Goal: Task Accomplishment & Management: Use online tool/utility

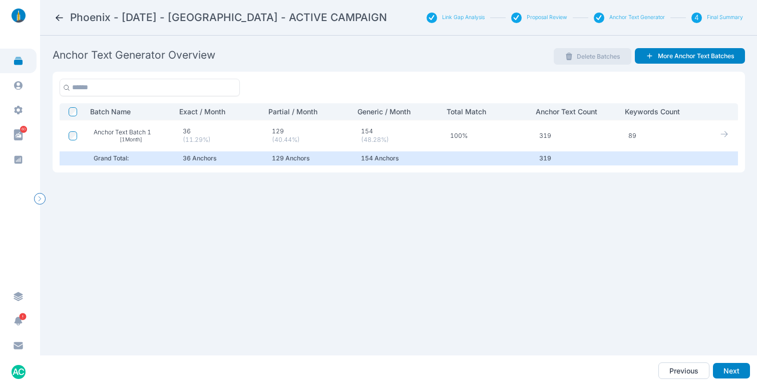
click at [720, 134] on icon at bounding box center [724, 134] width 9 height 9
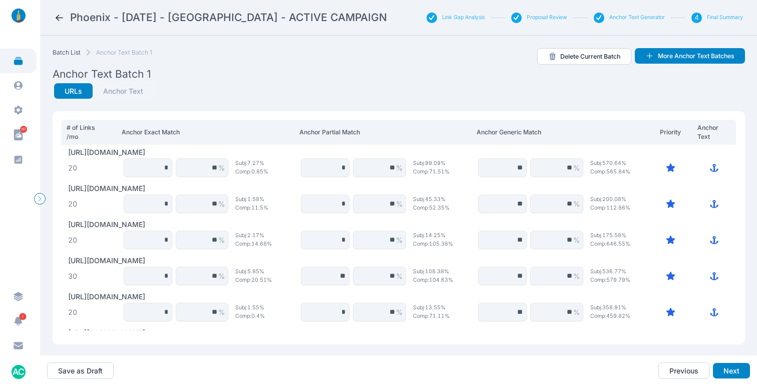
click at [131, 84] on button "Anchor Text" at bounding box center [123, 91] width 61 height 16
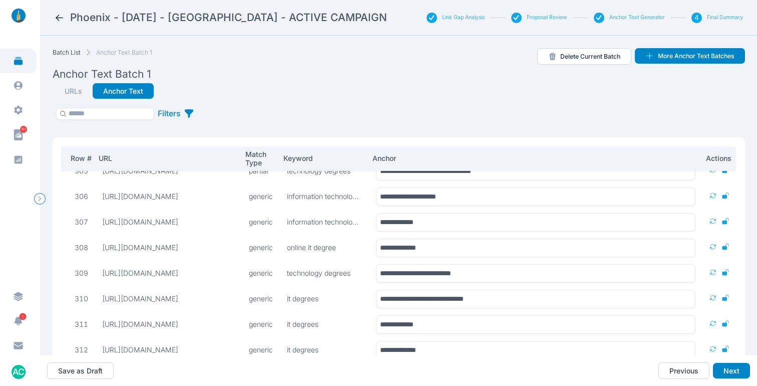
scroll to position [7777, 0]
click at [729, 367] on button "Next" at bounding box center [731, 371] width 37 height 16
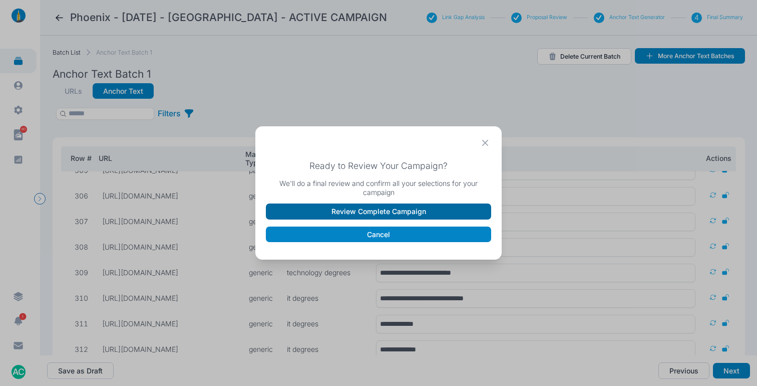
click at [357, 214] on button "Review Complete Campaign" at bounding box center [378, 211] width 225 height 16
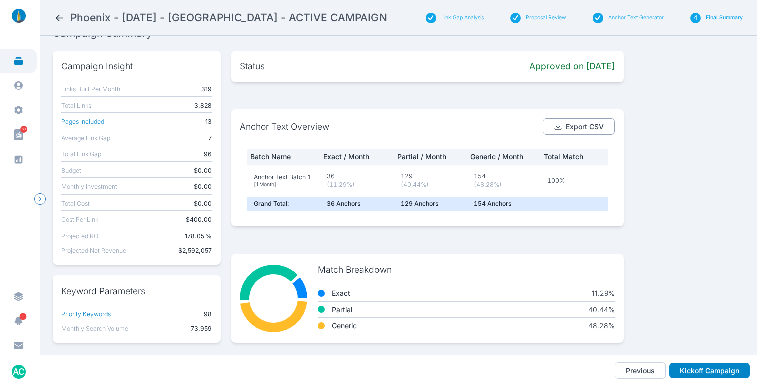
click at [576, 118] on button "Export CSV" at bounding box center [579, 126] width 73 height 17
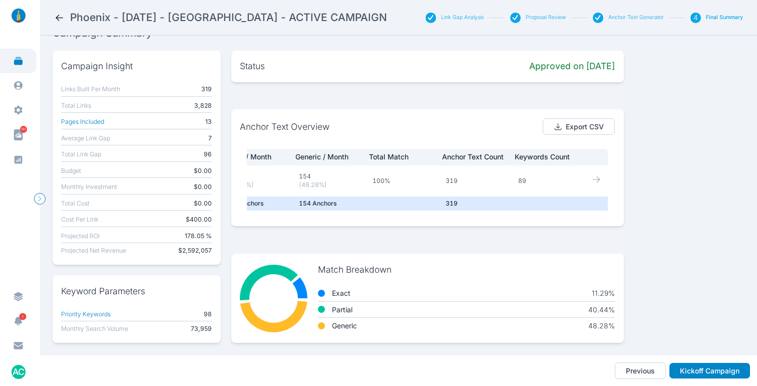
click at [592, 175] on icon at bounding box center [596, 179] width 9 height 9
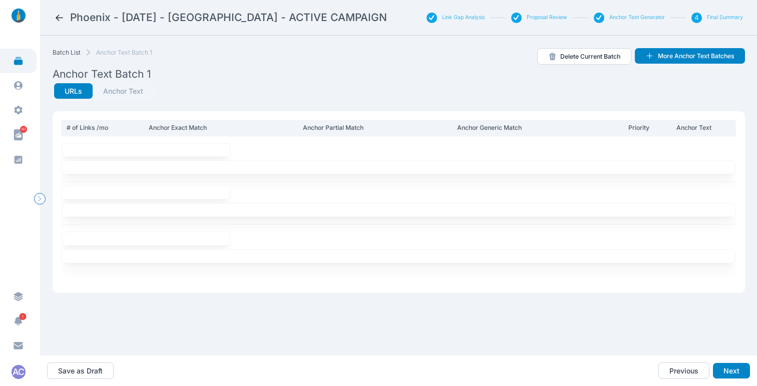
click at [463, 19] on button "Link Gap Analysis" at bounding box center [463, 17] width 43 height 7
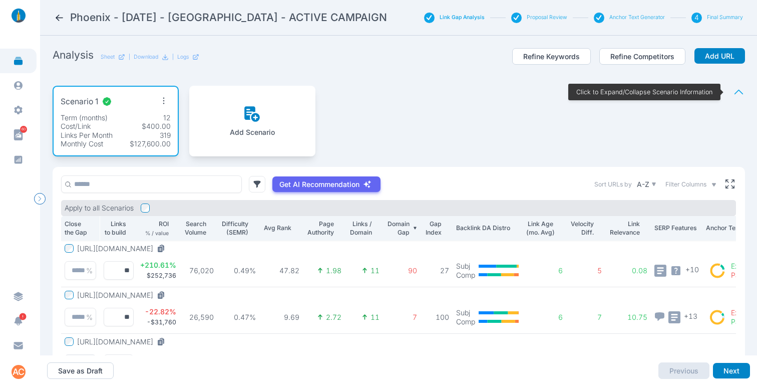
click at [712, 15] on button "Final Summary" at bounding box center [725, 17] width 36 height 7
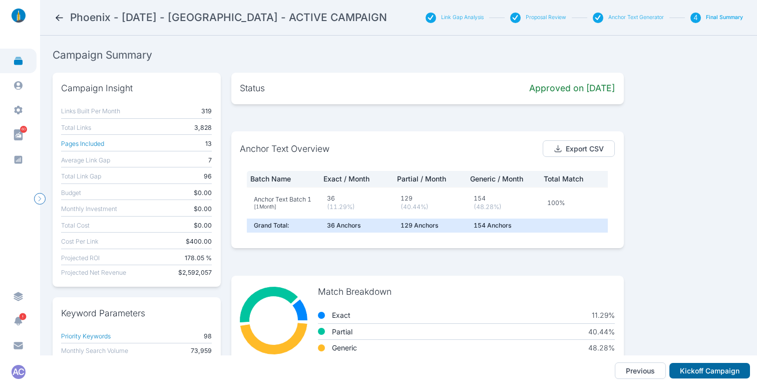
click at [686, 365] on button "Kickoff Campaign" at bounding box center [710, 371] width 81 height 16
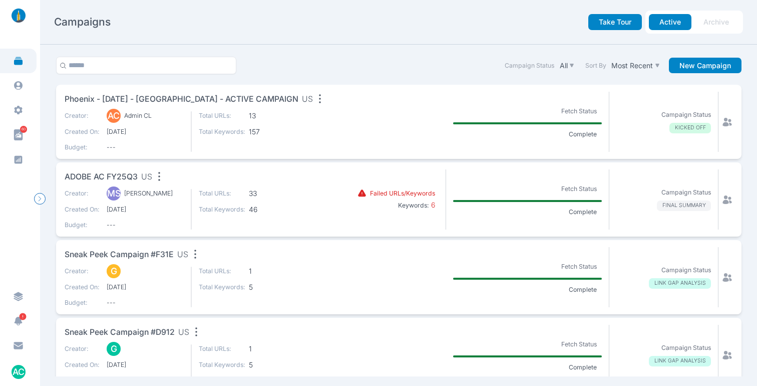
click at [248, 100] on span "Phoenix - [DATE] - [GEOGRAPHIC_DATA] - ACTIVE CAMPAIGN" at bounding box center [182, 99] width 234 height 13
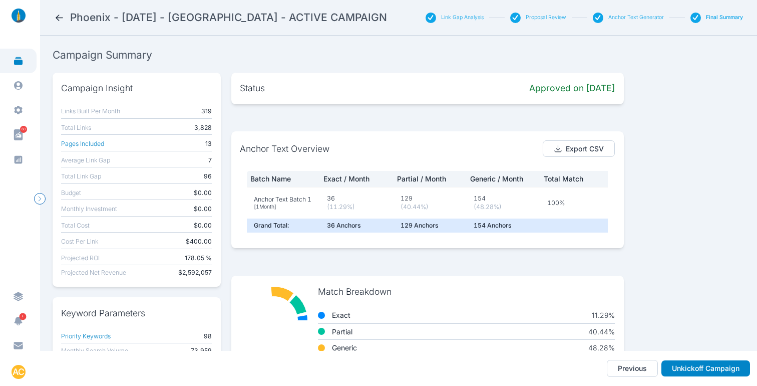
click at [468, 20] on button "Link Gap Analysis" at bounding box center [462, 17] width 43 height 7
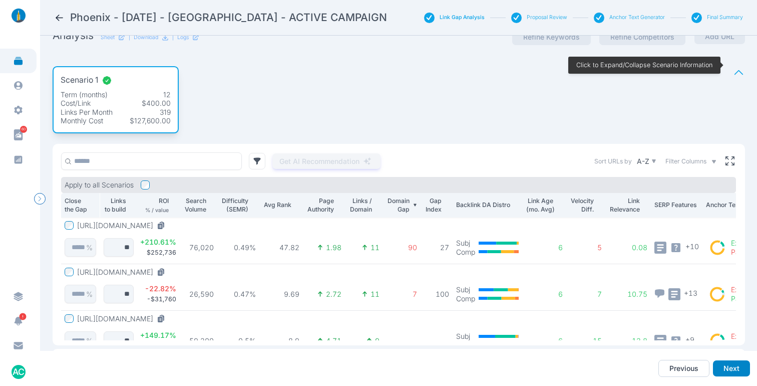
click at [442, 17] on button "Link Gap Analysis" at bounding box center [462, 17] width 45 height 7
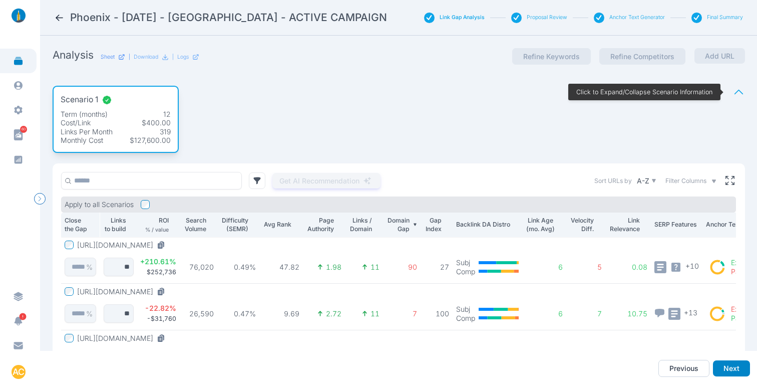
click at [110, 55] on p "Sheet" at bounding box center [108, 57] width 14 height 7
